Goal: Task Accomplishment & Management: Complete application form

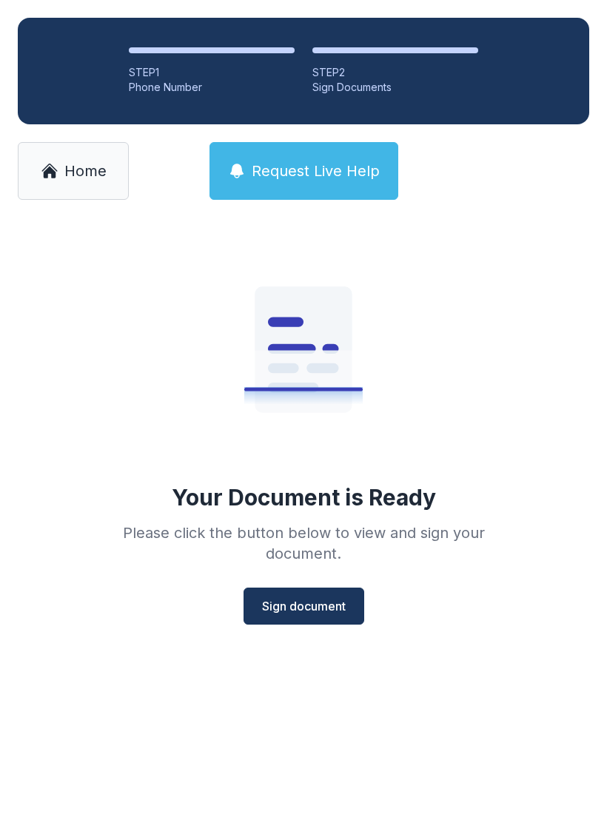
click at [318, 600] on span "Sign document" at bounding box center [304, 607] width 84 height 18
click at [337, 572] on div "Your Document is Ready Please click the button below to view and sign your docu…" at bounding box center [303, 427] width 426 height 395
click at [340, 601] on span "Sign document" at bounding box center [304, 607] width 84 height 18
click at [301, 609] on span "Sign document" at bounding box center [304, 607] width 84 height 18
click at [319, 605] on span "Sign document" at bounding box center [304, 607] width 84 height 18
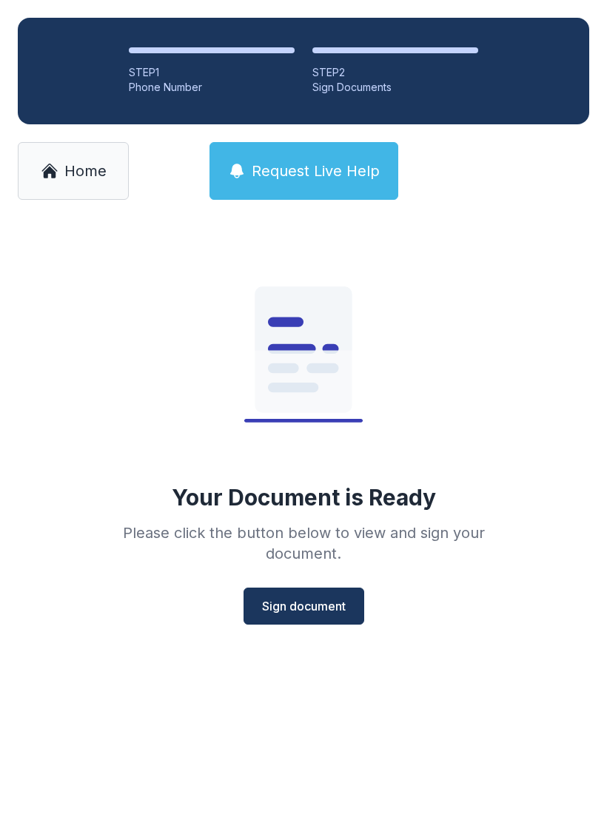
click at [341, 178] on span "Request Live Help" at bounding box center [316, 171] width 128 height 21
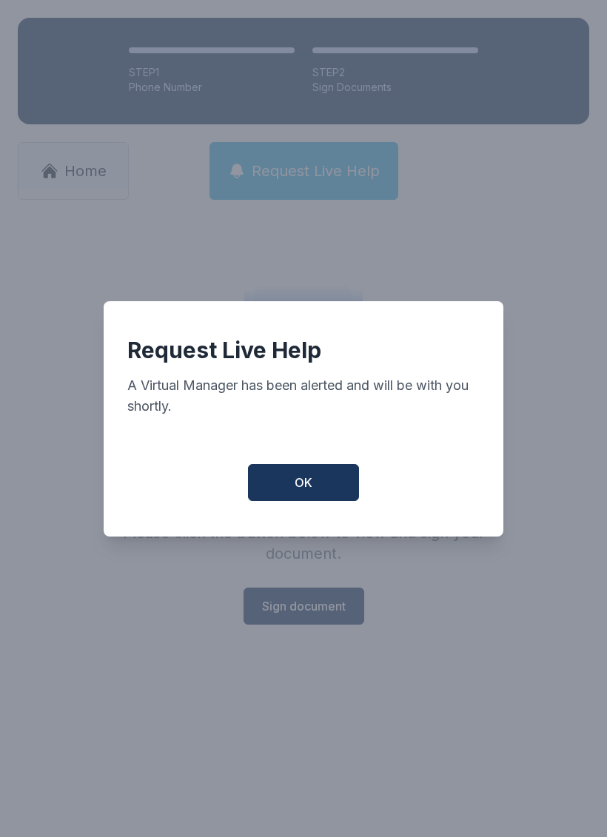
click at [321, 498] on button "OK" at bounding box center [303, 482] width 111 height 37
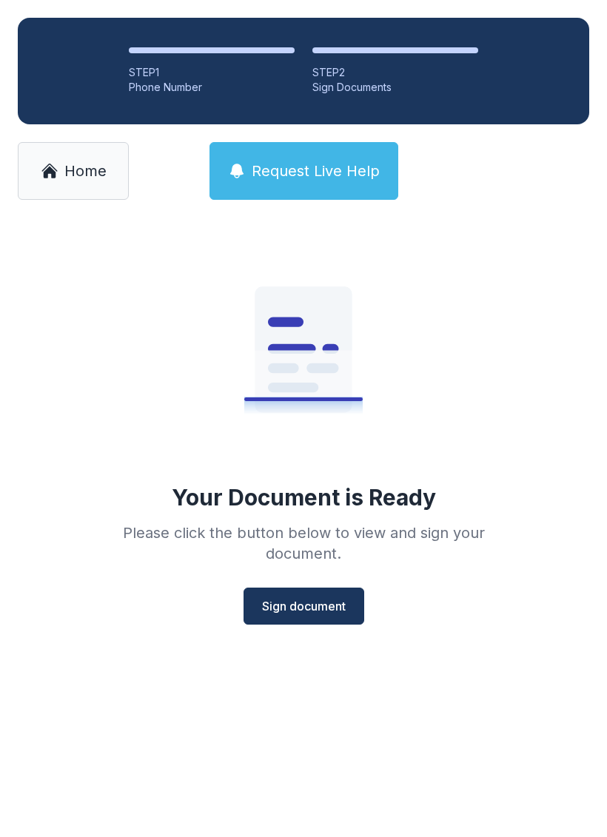
click at [70, 194] on link "Home" at bounding box center [73, 171] width 111 height 58
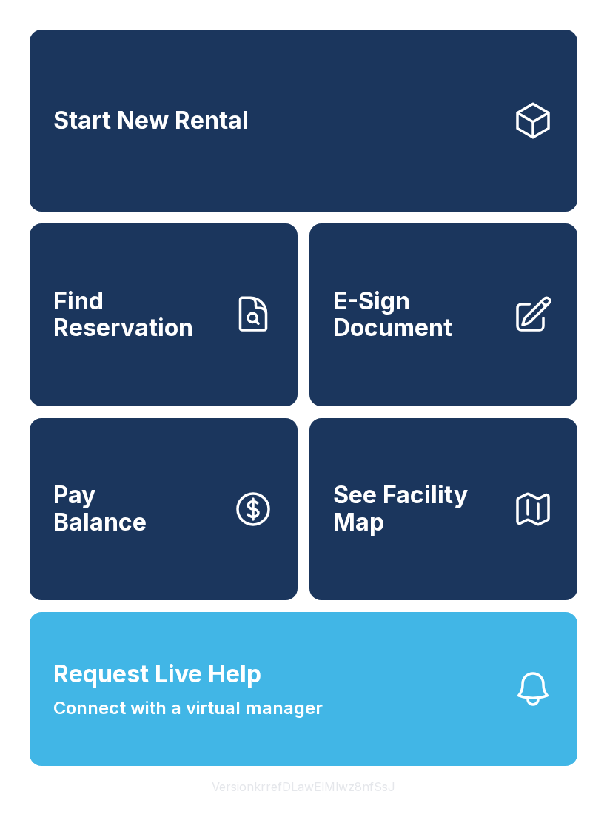
click at [449, 319] on span "E-Sign Document" at bounding box center [416, 315] width 167 height 54
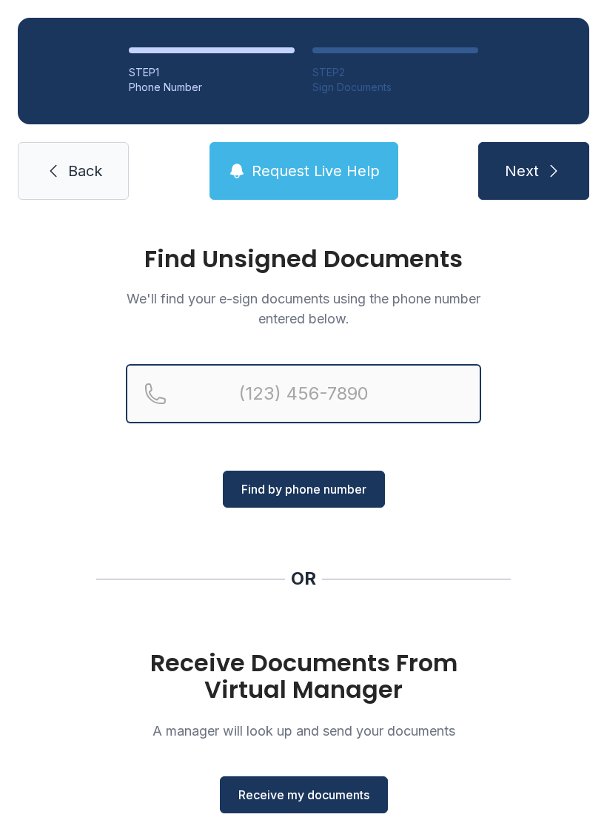
click at [364, 391] on input "Reservation phone number" at bounding box center [303, 393] width 355 height 59
type input "[PHONE_NUMBER]"
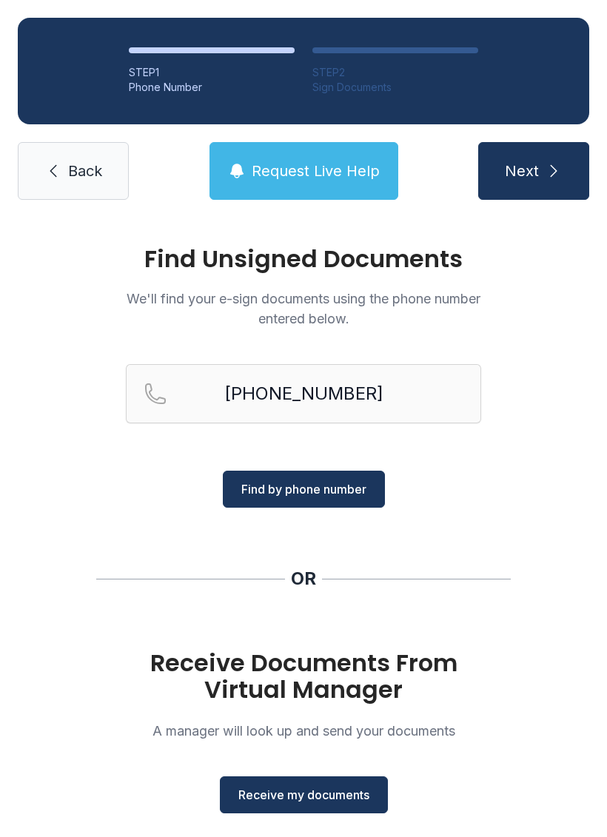
click at [349, 482] on span "Find by phone number" at bounding box center [303, 490] width 125 height 18
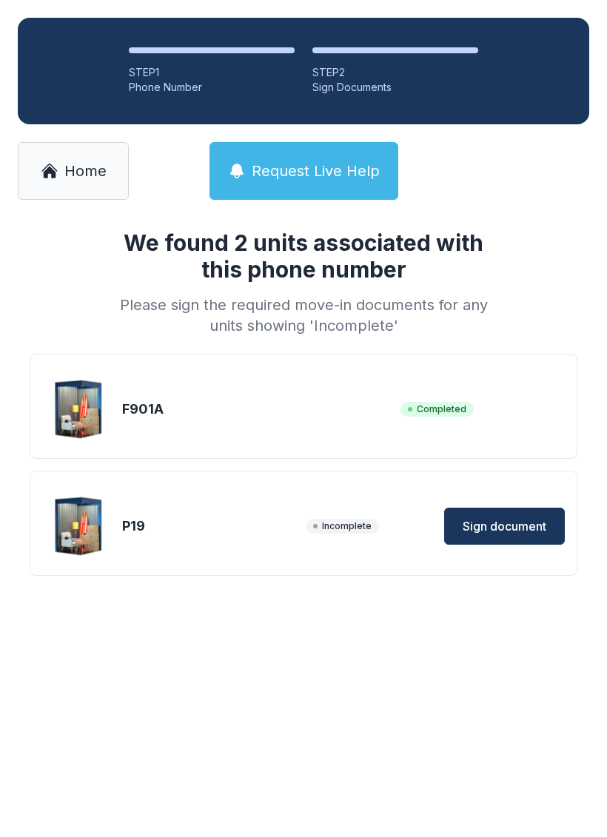
click at [332, 778] on main "We found 2 units associated with this phone number Please sign the required mov…" at bounding box center [303, 528] width 607 height 620
click at [504, 530] on span "Sign document" at bounding box center [505, 527] width 84 height 18
click at [61, 158] on link "Home" at bounding box center [73, 171] width 111 height 58
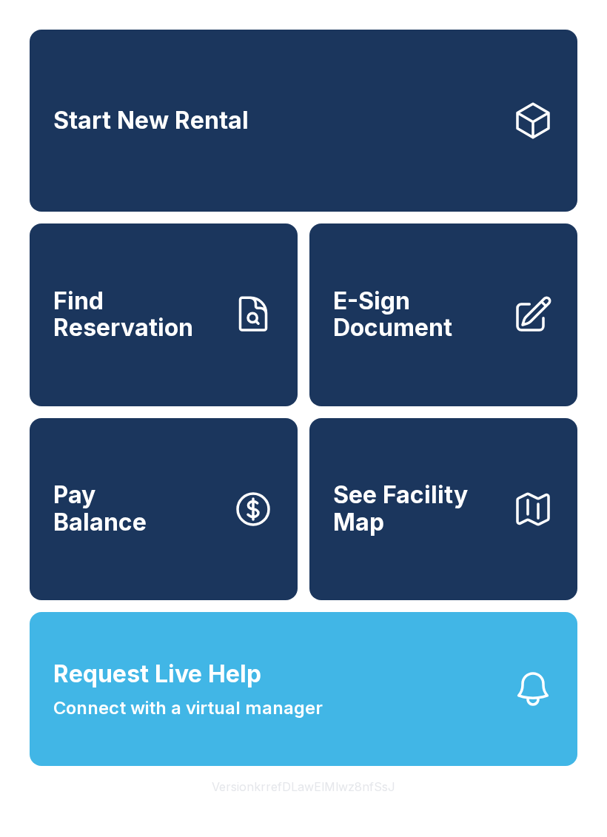
click at [463, 378] on link "E-Sign Document" at bounding box center [443, 315] width 268 height 182
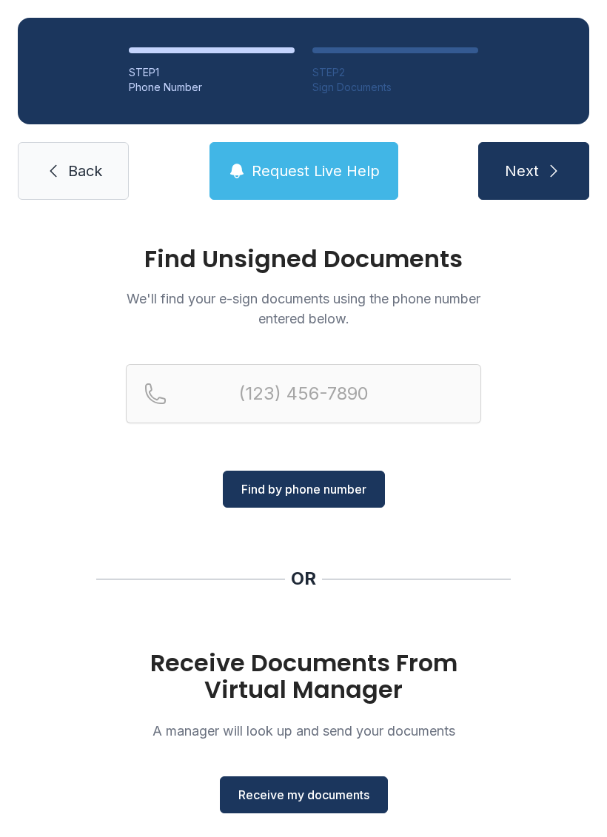
click at [343, 802] on span "Receive my documents" at bounding box center [303, 795] width 131 height 18
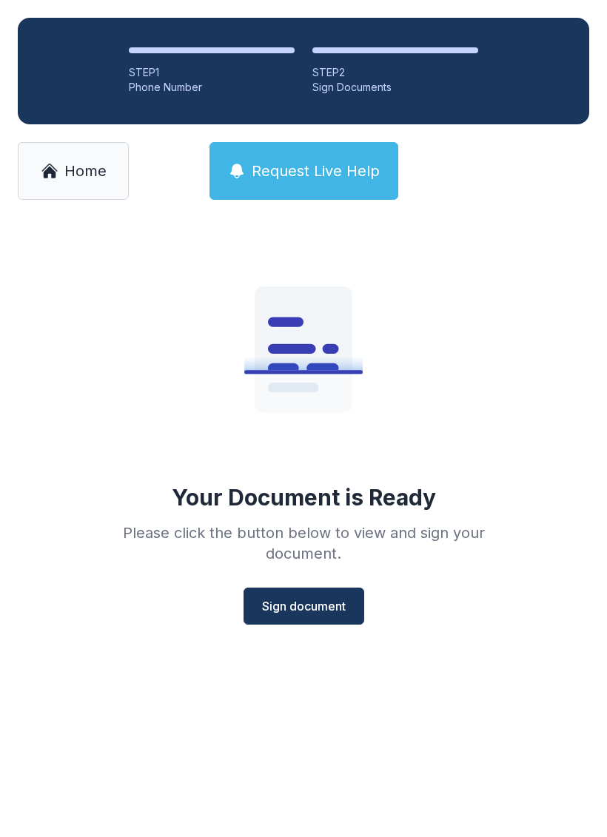
click at [323, 614] on span "Sign document" at bounding box center [304, 607] width 84 height 18
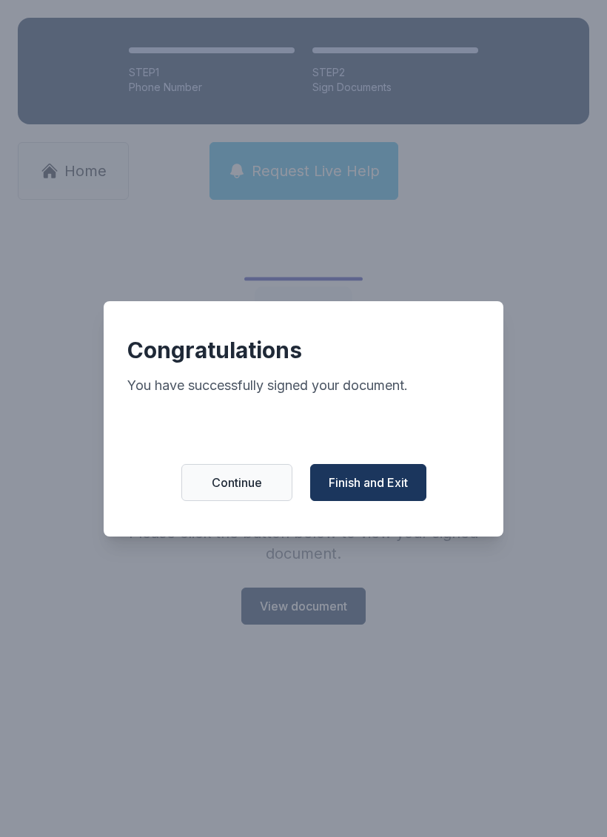
click at [393, 486] on span "Finish and Exit" at bounding box center [368, 483] width 79 height 18
